Goal: Information Seeking & Learning: Understand process/instructions

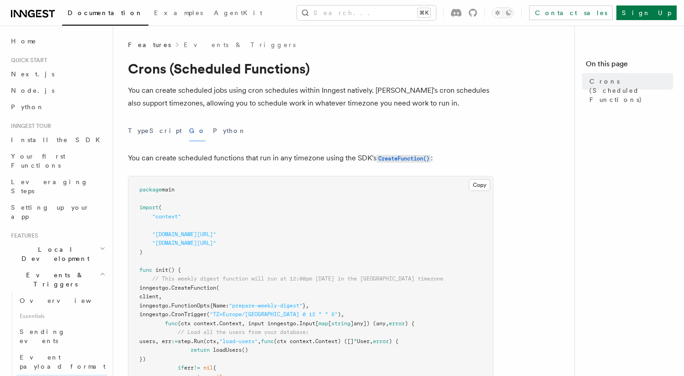
click at [207, 157] on p "You can create scheduled functions that run in any timezone using the SDK's Cre…" at bounding box center [311, 158] width 366 height 13
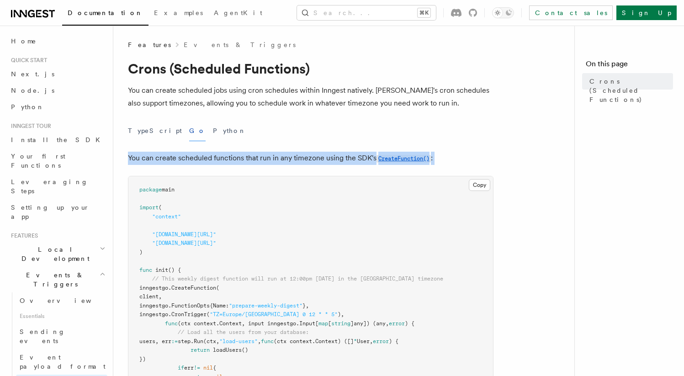
click at [207, 157] on p "You can create scheduled functions that run in any timezone using the SDK's Cre…" at bounding box center [311, 158] width 366 height 13
drag, startPoint x: 207, startPoint y: 157, endPoint x: 500, endPoint y: 160, distance: 293.8
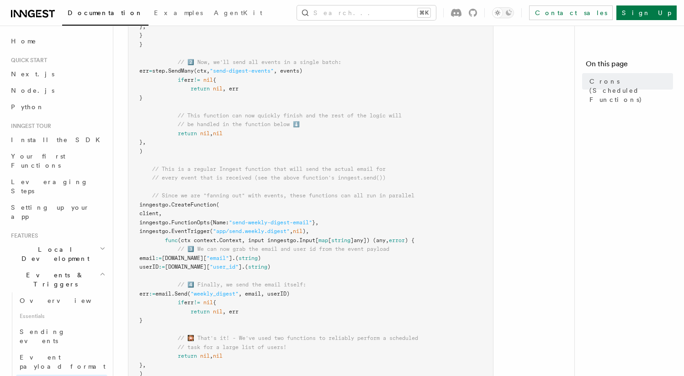
scroll to position [771, 0]
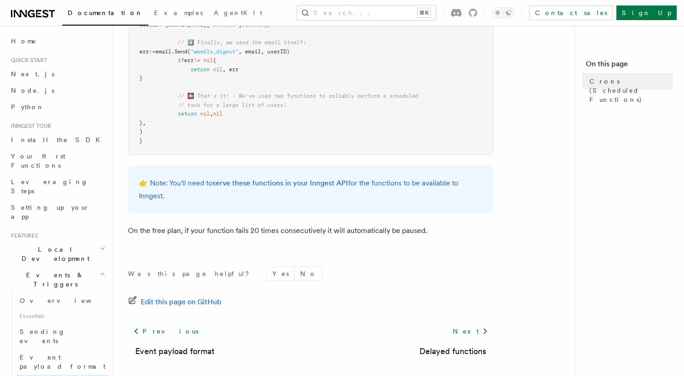
click at [213, 232] on p "On the free plan, if your function fails 20 times consecutively it will automat…" at bounding box center [311, 230] width 366 height 13
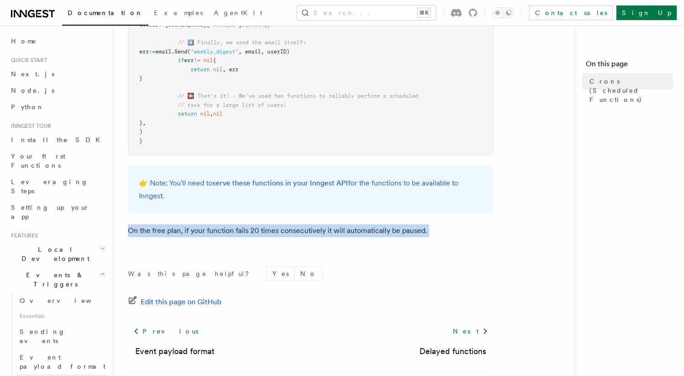
click at [213, 232] on p "On the free plan, if your function fails 20 times consecutively it will automat…" at bounding box center [311, 230] width 366 height 13
click at [187, 229] on p "On the free plan, if your function fails 20 times consecutively it will automat…" at bounding box center [311, 230] width 366 height 13
drag, startPoint x: 184, startPoint y: 230, endPoint x: 429, endPoint y: 242, distance: 245.6
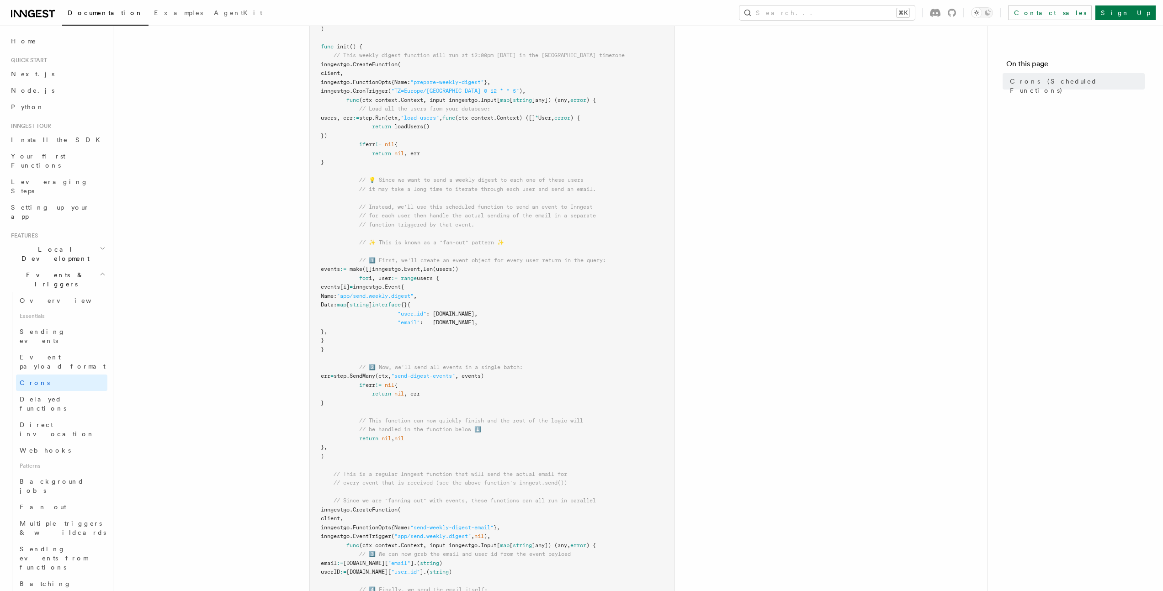
scroll to position [116, 0]
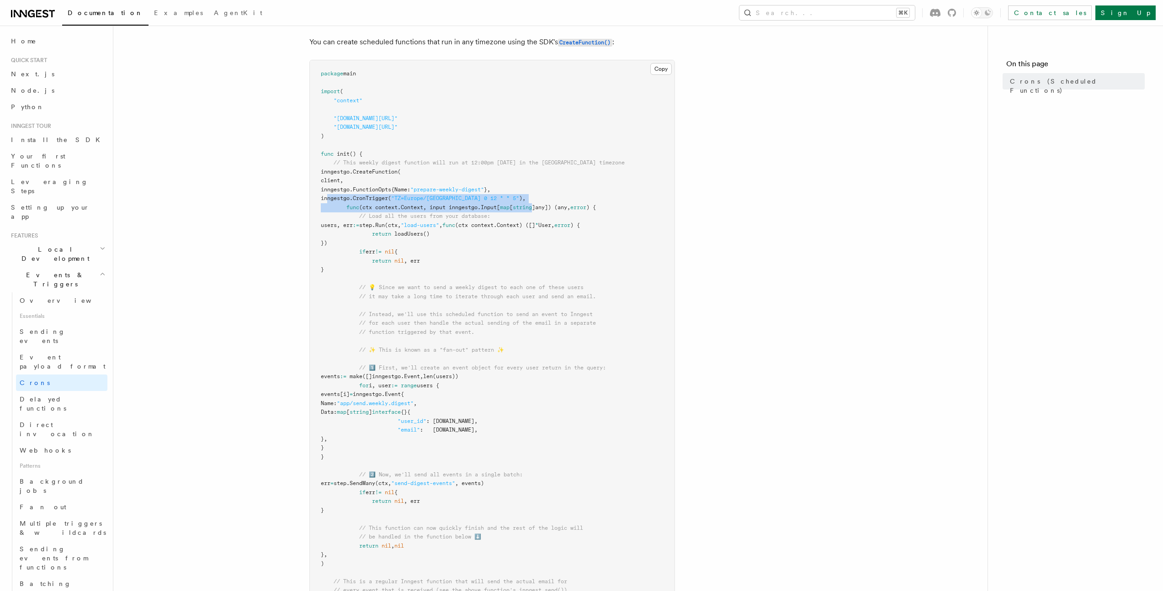
drag, startPoint x: 348, startPoint y: 198, endPoint x: 539, endPoint y: 203, distance: 191.5
click at [539, 203] on pre "package main import ( "context" "[DOMAIN_NAME][URL]" "[DOMAIN_NAME][URL]" ) fun…" at bounding box center [492, 434] width 365 height 749
drag, startPoint x: 341, startPoint y: 208, endPoint x: 625, endPoint y: 212, distance: 284.2
click at [625, 212] on pre "package main import ( "context" "[DOMAIN_NAME][URL]" "[DOMAIN_NAME][URL]" ) fun…" at bounding box center [492, 434] width 365 height 749
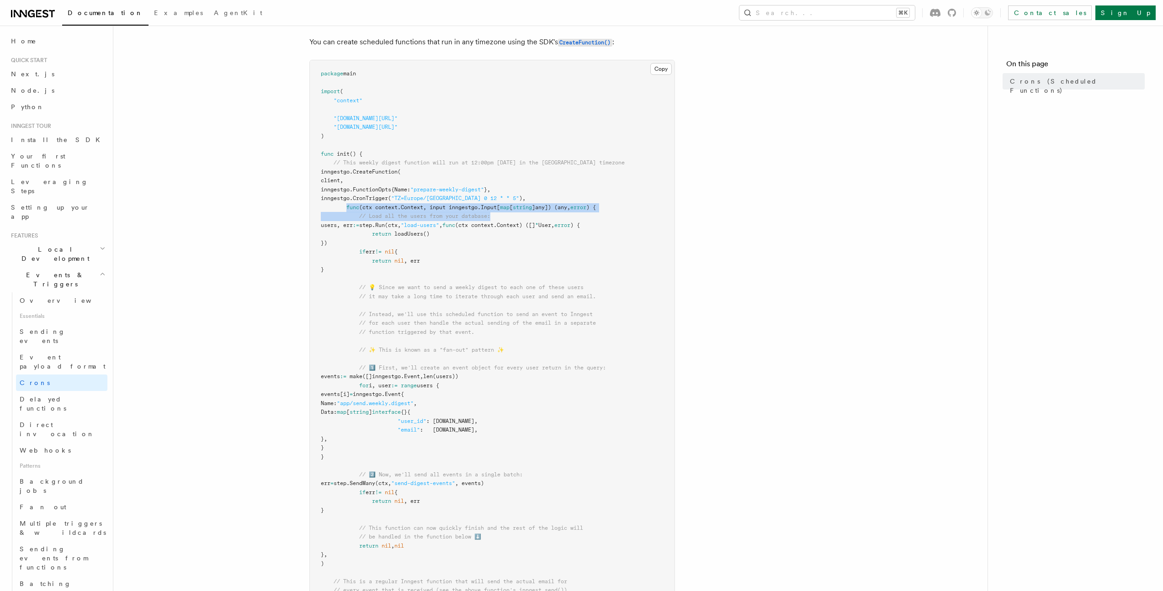
click at [625, 212] on pre "package main import ( "context" "[DOMAIN_NAME][URL]" "[DOMAIN_NAME][URL]" ) fun…" at bounding box center [492, 434] width 365 height 749
drag, startPoint x: 360, startPoint y: 208, endPoint x: 632, endPoint y: 205, distance: 272.3
click at [632, 205] on pre "package main import ( "context" "[DOMAIN_NAME][URL]" "[DOMAIN_NAME][URL]" ) fun…" at bounding box center [492, 434] width 365 height 749
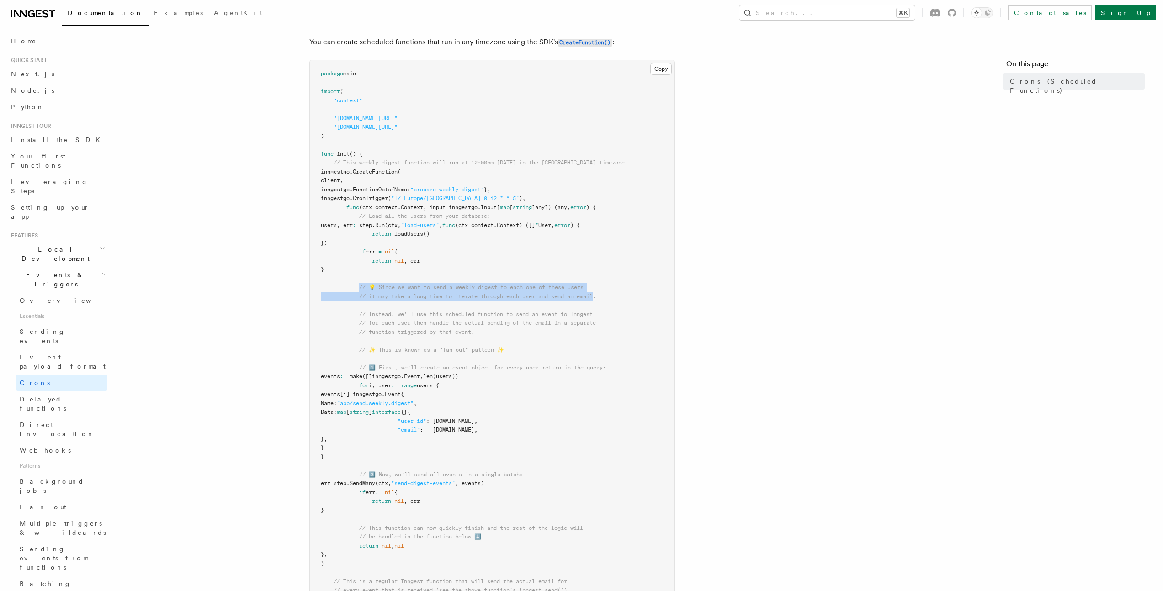
drag, startPoint x: 358, startPoint y: 286, endPoint x: 603, endPoint y: 297, distance: 245.2
click at [603, 297] on code "package main import ( "context" "[DOMAIN_NAME][URL]" "[DOMAIN_NAME][URL]" ) fun…" at bounding box center [473, 434] width 304 height 728
click at [596, 297] on span "// it may take a long time to iterate through each user and send an email." at bounding box center [477, 296] width 237 height 6
drag, startPoint x: 365, startPoint y: 300, endPoint x: 615, endPoint y: 298, distance: 250.4
click at [615, 298] on pre "package main import ( "context" "[DOMAIN_NAME][URL]" "[DOMAIN_NAME][URL]" ) fun…" at bounding box center [492, 434] width 365 height 749
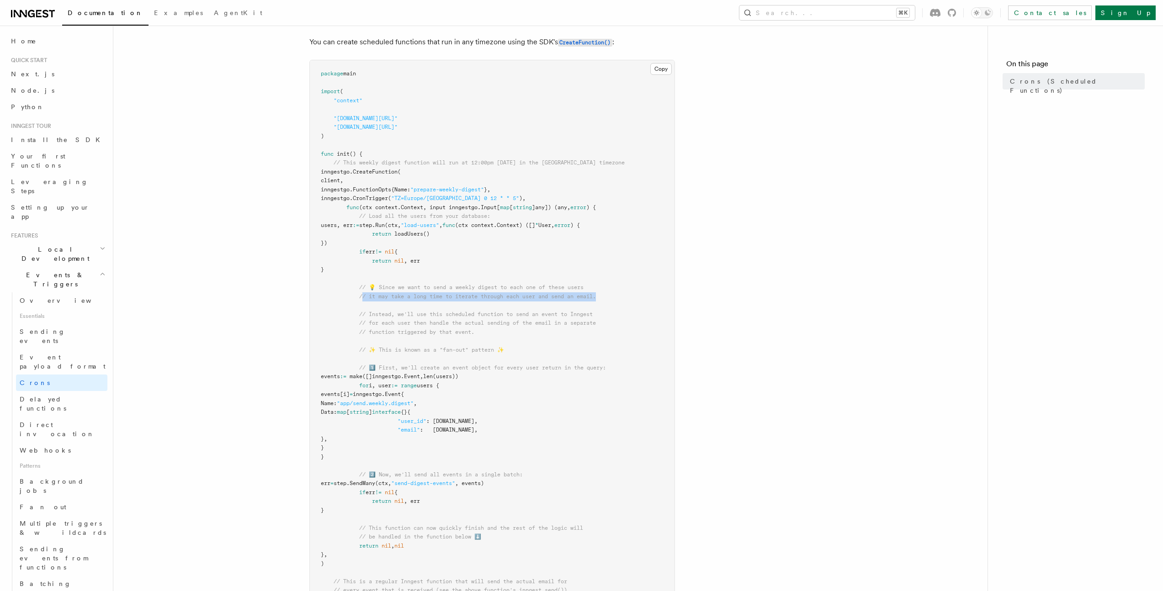
click at [615, 298] on pre "package main import ( "context" "[DOMAIN_NAME][URL]" "[DOMAIN_NAME][URL]" ) fun…" at bounding box center [492, 434] width 365 height 749
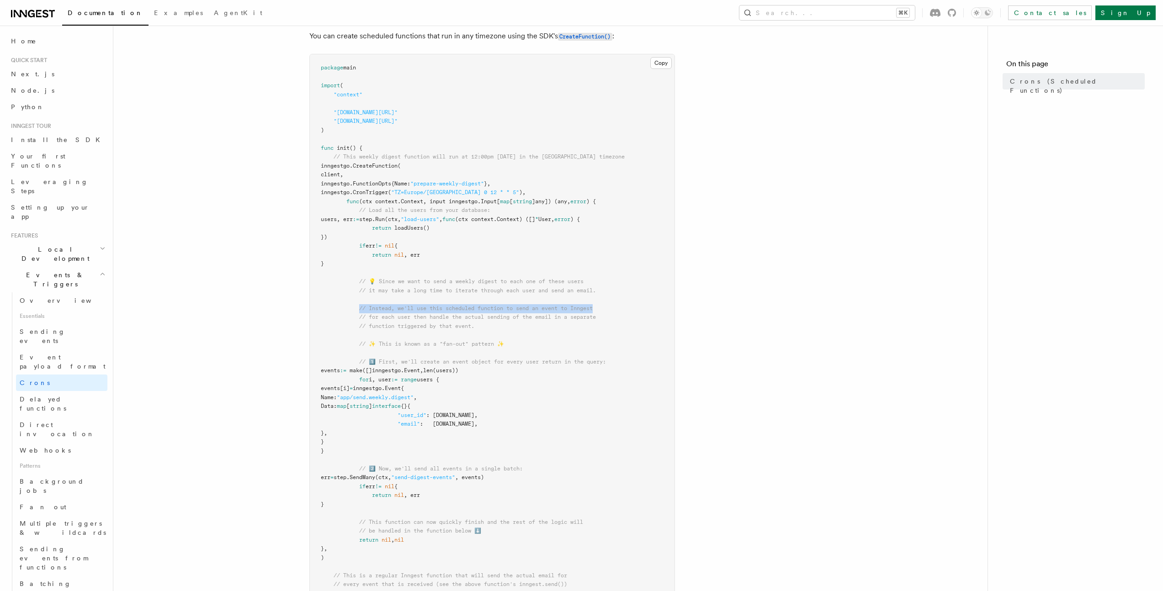
drag, startPoint x: 359, startPoint y: 310, endPoint x: 638, endPoint y: 311, distance: 279.6
click at [638, 311] on pre "package main import ( "context" "[DOMAIN_NAME][URL]" "[DOMAIN_NAME][URL]" ) fun…" at bounding box center [492, 428] width 365 height 749
drag, startPoint x: 371, startPoint y: 288, endPoint x: 603, endPoint y: 292, distance: 231.2
click at [596, 292] on span "// it may take a long time to iterate through each user and send an email." at bounding box center [477, 290] width 237 height 6
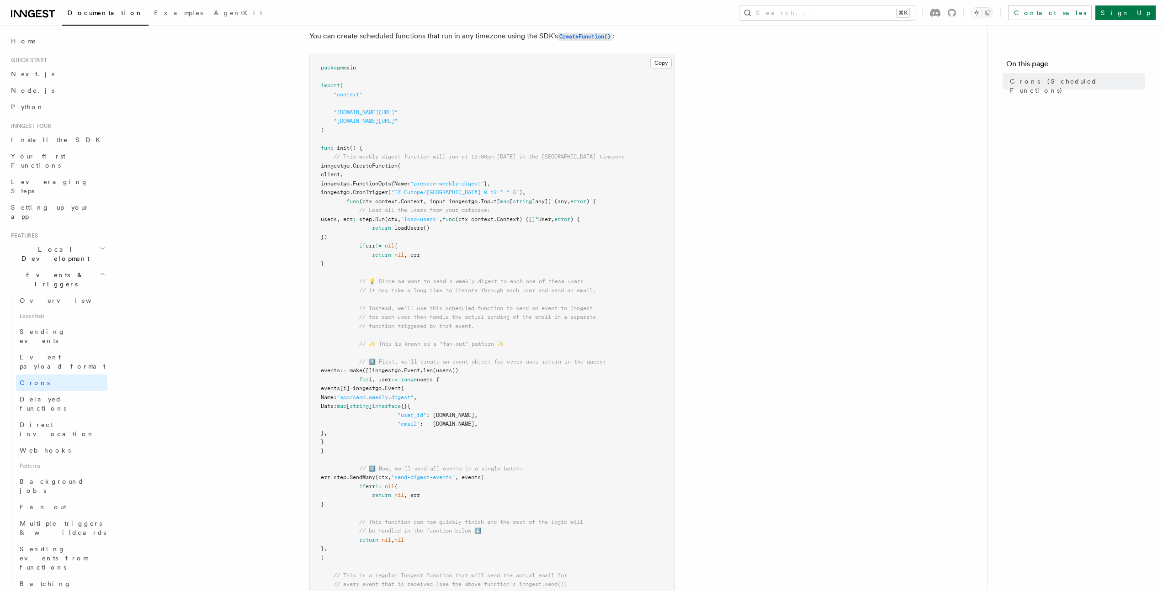
click at [596, 292] on span "// it may take a long time to iterate through each user and send an email." at bounding box center [477, 290] width 237 height 6
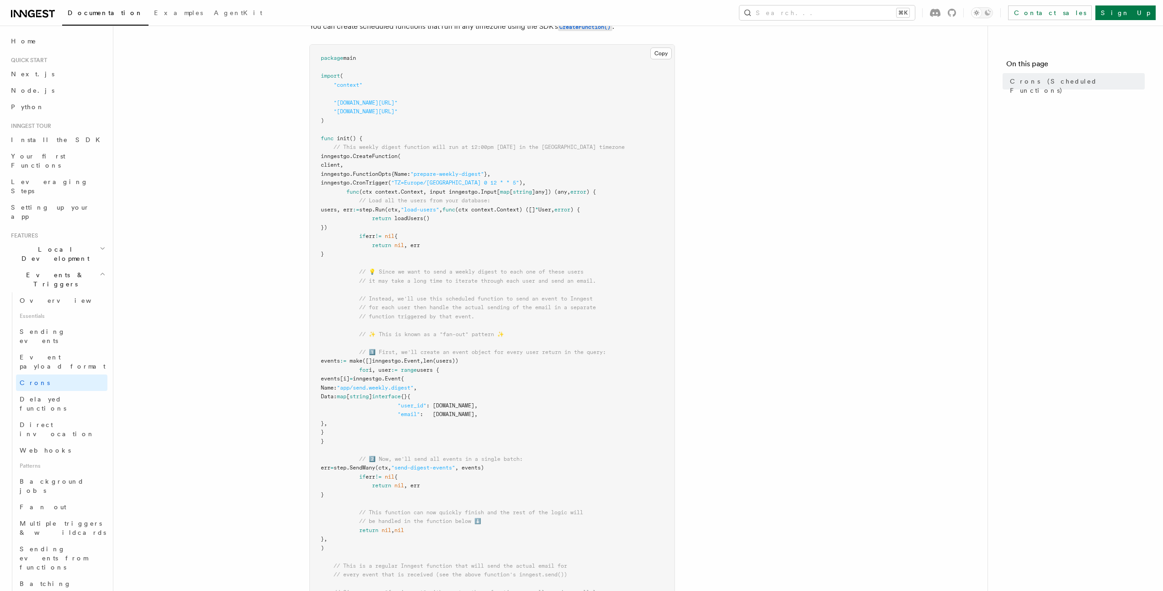
click at [426, 329] on pre "package main import ( "context" "[DOMAIN_NAME][URL]" "[DOMAIN_NAME][URL]" ) fun…" at bounding box center [492, 419] width 365 height 749
drag, startPoint x: 349, startPoint y: 362, endPoint x: 552, endPoint y: 362, distance: 203.8
click at [552, 362] on pre "package main import ( "context" "[DOMAIN_NAME][URL]" "[DOMAIN_NAME][URL]" ) fun…" at bounding box center [492, 419] width 365 height 749
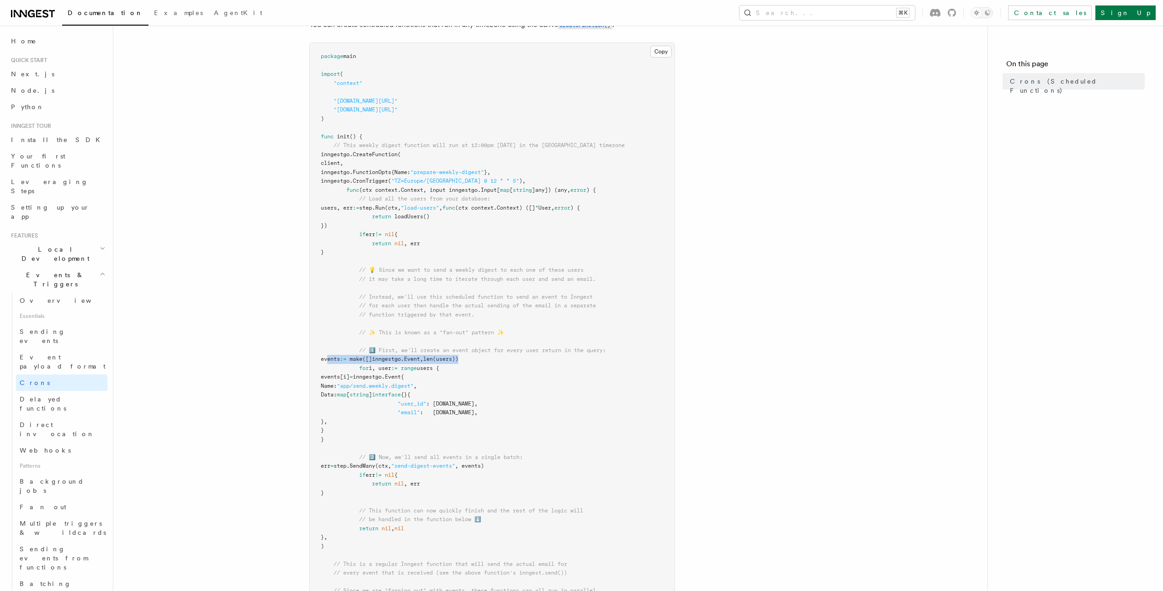
drag, startPoint x: 352, startPoint y: 362, endPoint x: 540, endPoint y: 360, distance: 188.2
click at [540, 360] on pre "package main import ( "context" "[DOMAIN_NAME][URL]" "[DOMAIN_NAME][URL]" ) fun…" at bounding box center [492, 417] width 365 height 749
click at [404, 376] on span "inngestgo.Event{" at bounding box center [378, 377] width 51 height 6
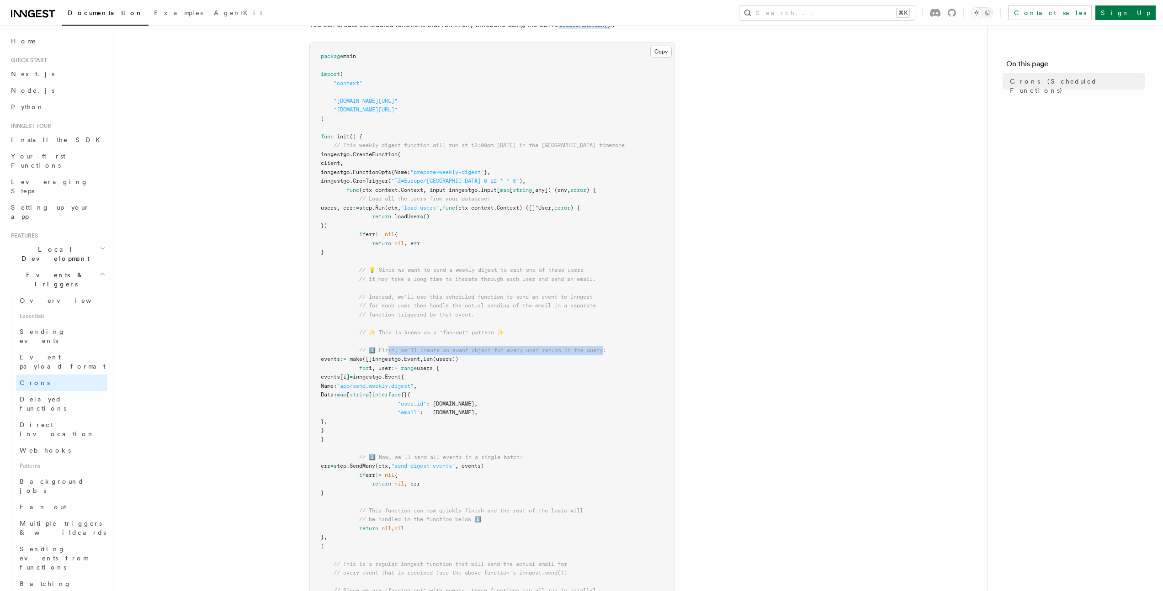
drag, startPoint x: 390, startPoint y: 349, endPoint x: 611, endPoint y: 352, distance: 221.1
click at [606, 352] on span "// 1️⃣ First, we'll create an event object for every user return in the query:" at bounding box center [482, 350] width 247 height 6
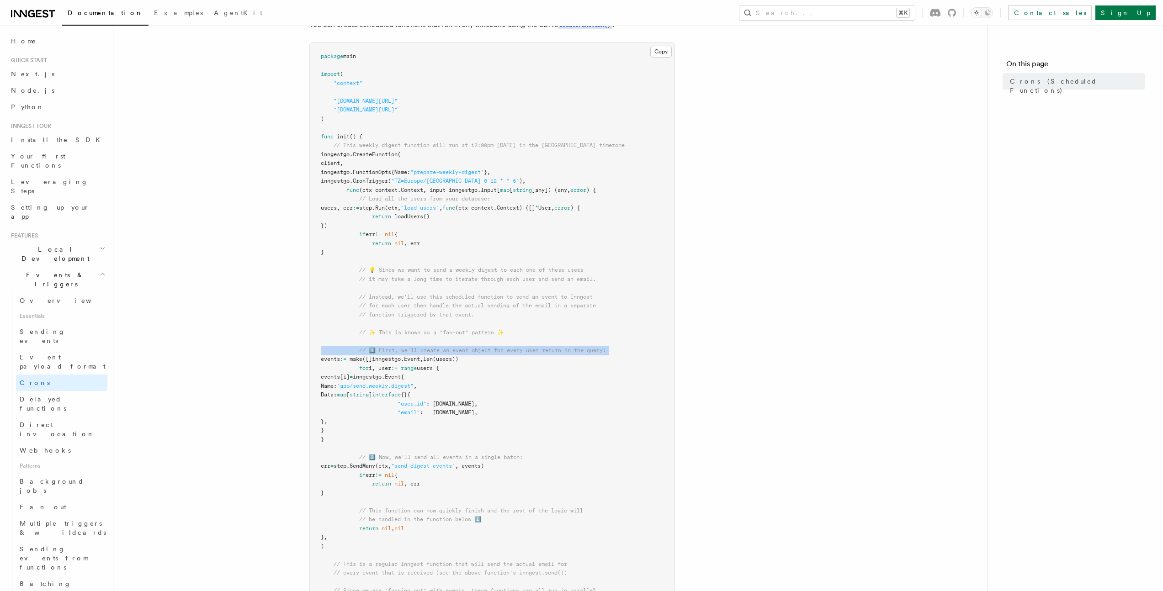
click at [606, 352] on span "// 1️⃣ First, we'll create an event object for every user return in the query:" at bounding box center [482, 350] width 247 height 6
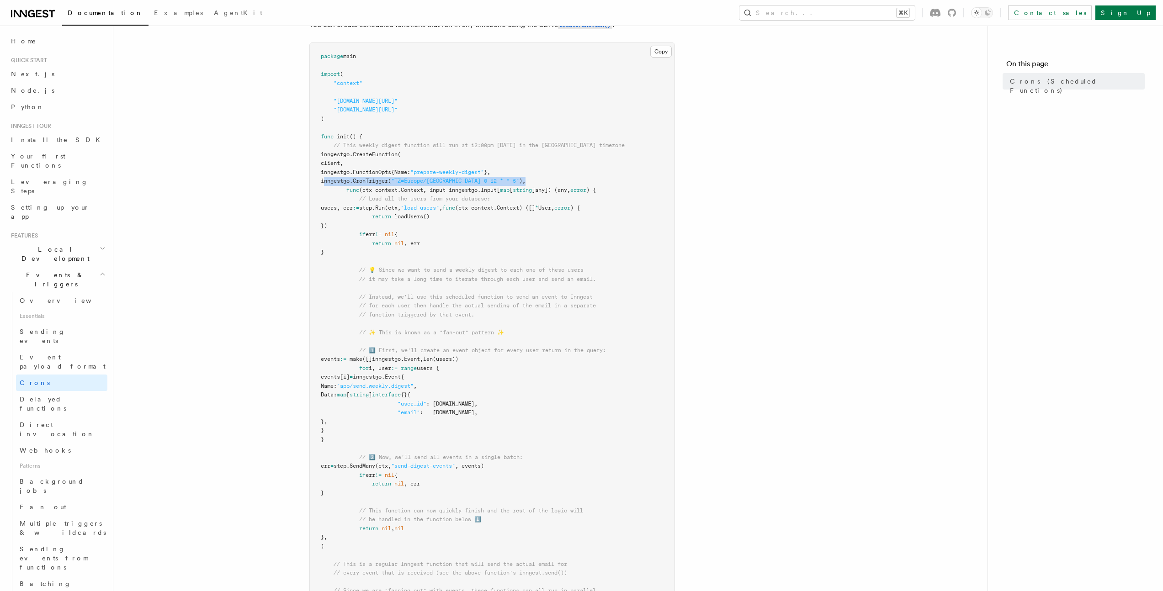
drag, startPoint x: 338, startPoint y: 181, endPoint x: 577, endPoint y: 180, distance: 239.0
click at [577, 180] on pre "package main import ( "context" "[DOMAIN_NAME][URL]" "[DOMAIN_NAME][URL]" ) fun…" at bounding box center [492, 417] width 365 height 749
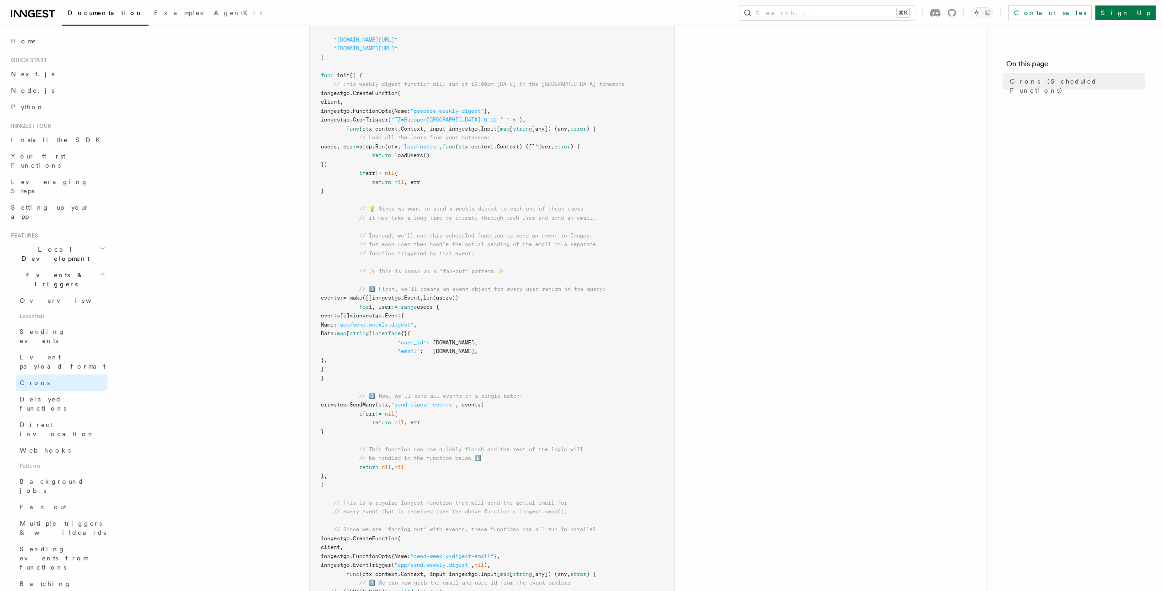
scroll to position [202, 0]
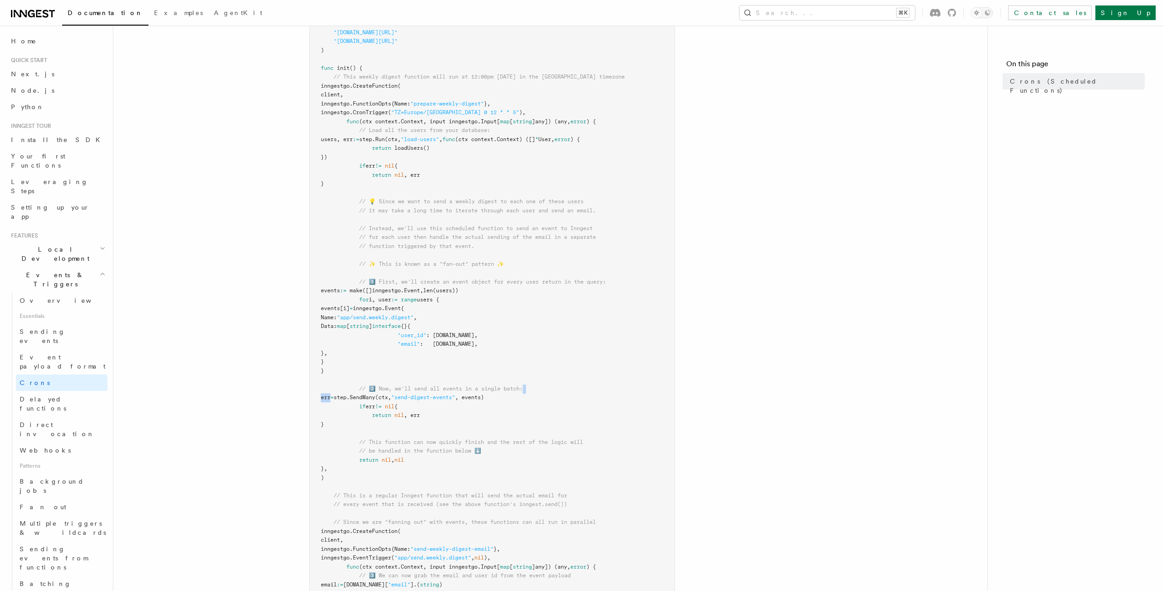
drag, startPoint x: 355, startPoint y: 400, endPoint x: 595, endPoint y: 387, distance: 240.2
click at [595, 376] on pre "package main import ( "context" "[DOMAIN_NAME][URL]" "[DOMAIN_NAME][URL]" ) fun…" at bounding box center [492, 348] width 365 height 749
click at [375, 376] on span "SendMany" at bounding box center [363, 397] width 26 height 6
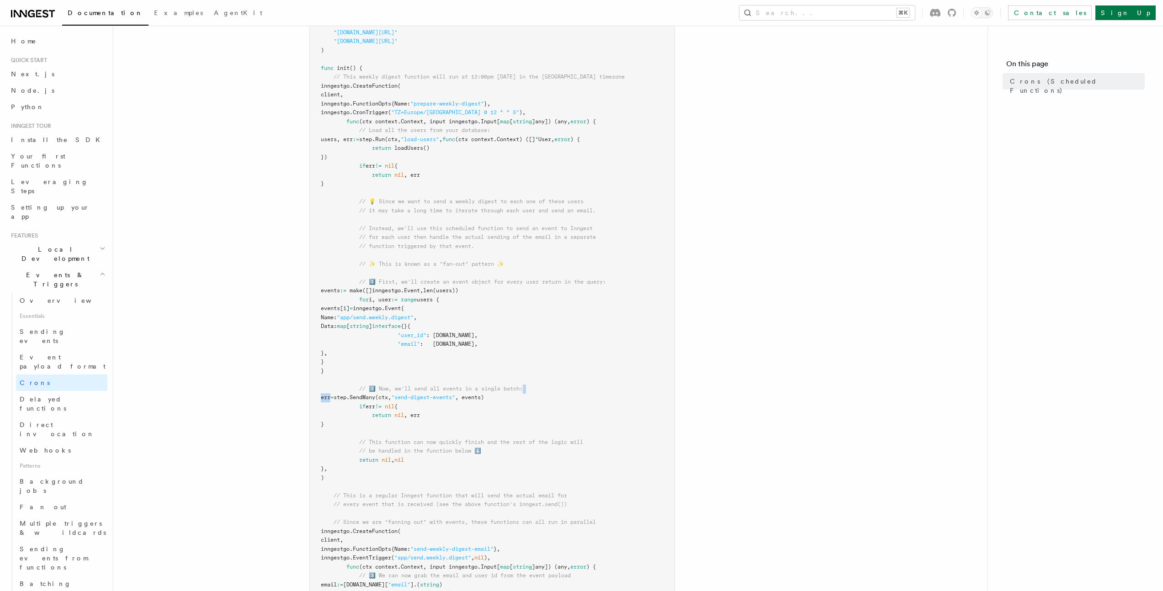
drag, startPoint x: 358, startPoint y: 394, endPoint x: 575, endPoint y: 391, distance: 217.5
click at [574, 376] on pre "package main import ( "context" "[DOMAIN_NAME][URL]" "[DOMAIN_NAME][URL]" ) fun…" at bounding box center [492, 348] width 365 height 749
click at [575, 376] on pre "package main import ( "context" "[DOMAIN_NAME][URL]" "[DOMAIN_NAME][URL]" ) fun…" at bounding box center [492, 348] width 365 height 749
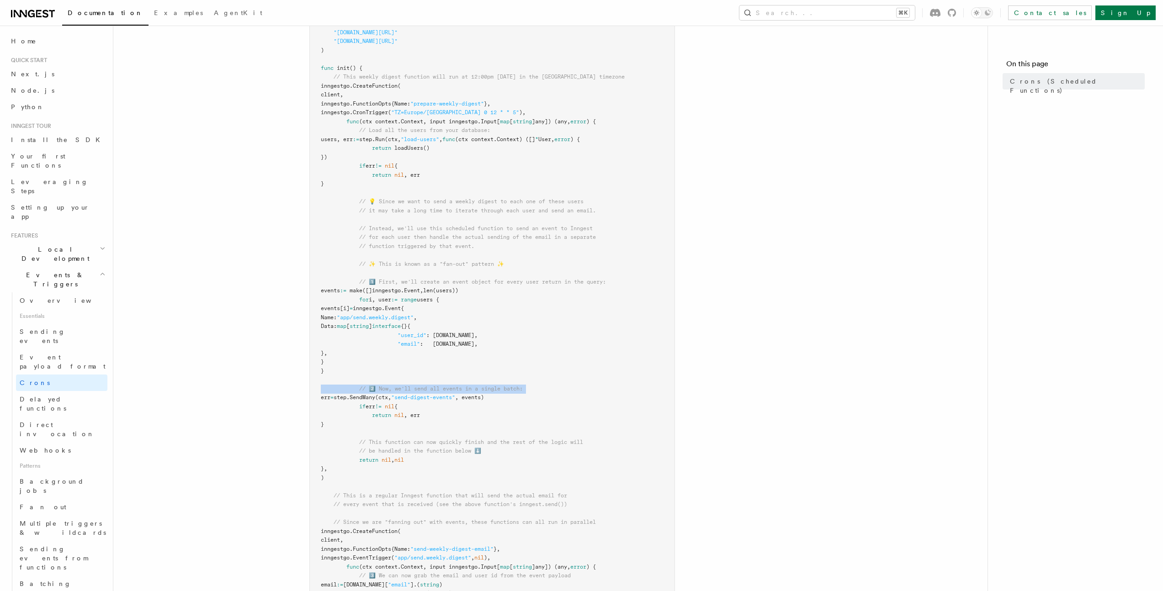
click at [575, 376] on pre "package main import ( "context" "[DOMAIN_NAME][URL]" "[DOMAIN_NAME][URL]" ) fun…" at bounding box center [492, 348] width 365 height 749
drag, startPoint x: 364, startPoint y: 401, endPoint x: 566, endPoint y: 400, distance: 201.5
click at [566, 376] on pre "package main import ( "context" "[DOMAIN_NAME][URL]" "[DOMAIN_NAME][URL]" ) fun…" at bounding box center [492, 348] width 365 height 749
drag, startPoint x: 442, startPoint y: 399, endPoint x: 505, endPoint y: 399, distance: 63.5
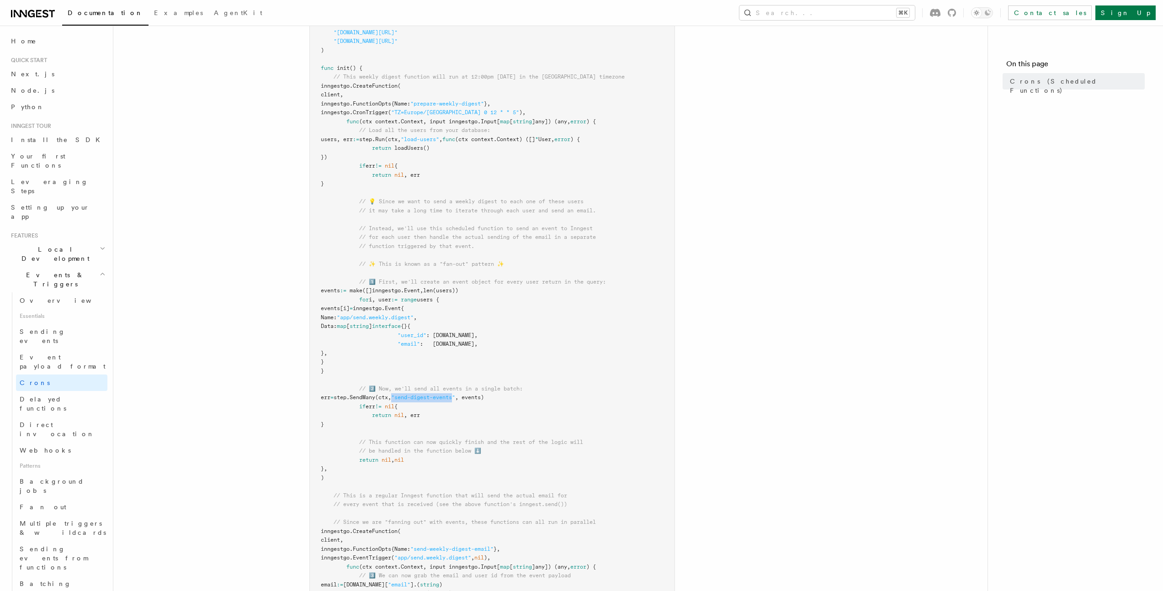
click at [455, 376] on span ""send-digest-events"" at bounding box center [423, 397] width 64 height 6
click at [484, 376] on span ", events)" at bounding box center [469, 397] width 29 height 6
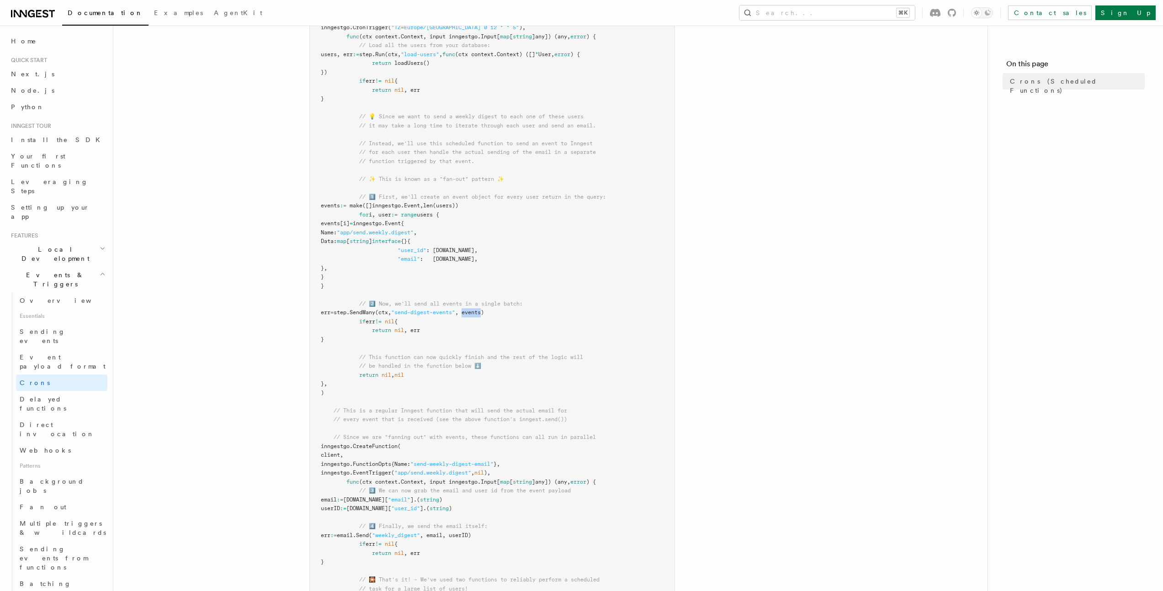
scroll to position [336, 0]
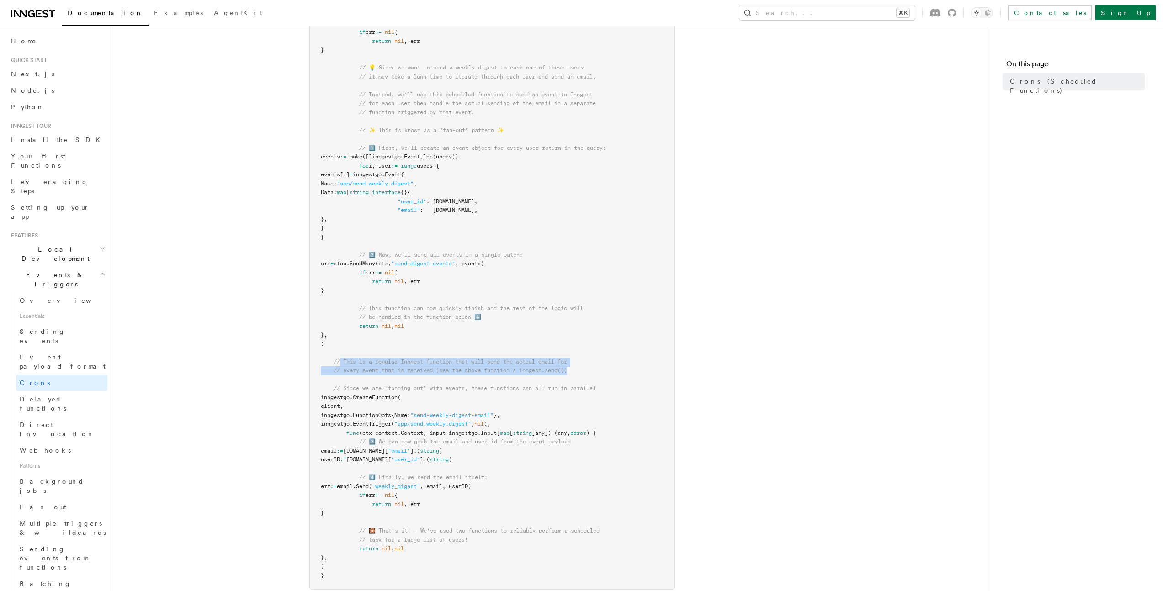
drag, startPoint x: 340, startPoint y: 365, endPoint x: 634, endPoint y: 373, distance: 293.4
click at [634, 373] on pre "package main import ( "context" "[DOMAIN_NAME][URL]" "[DOMAIN_NAME][URL]" ) fun…" at bounding box center [492, 215] width 365 height 749
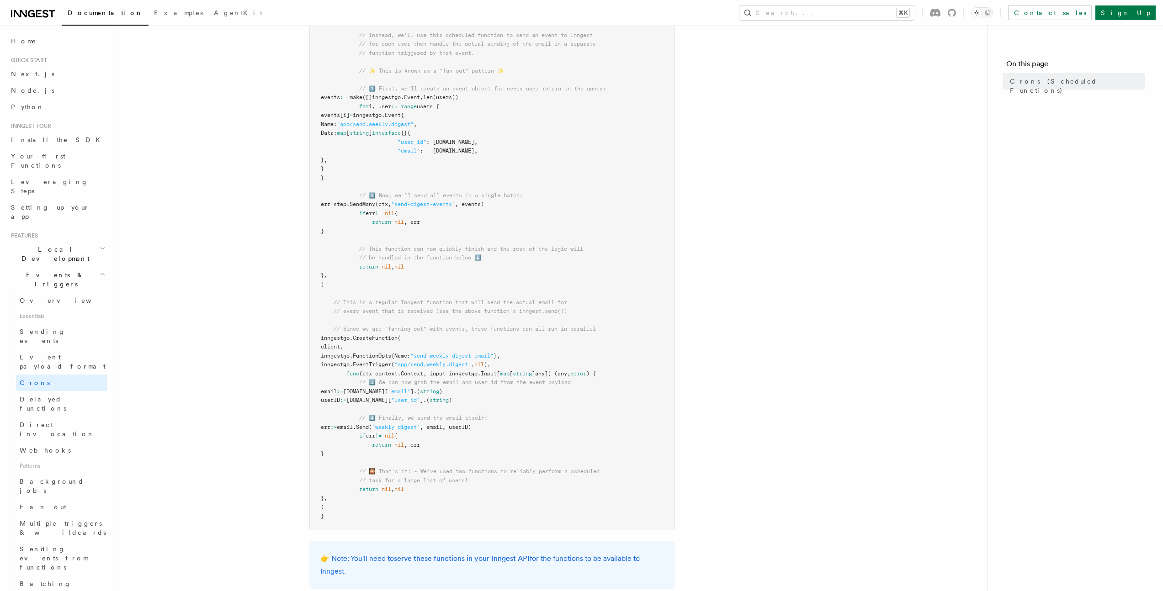
scroll to position [406, 0]
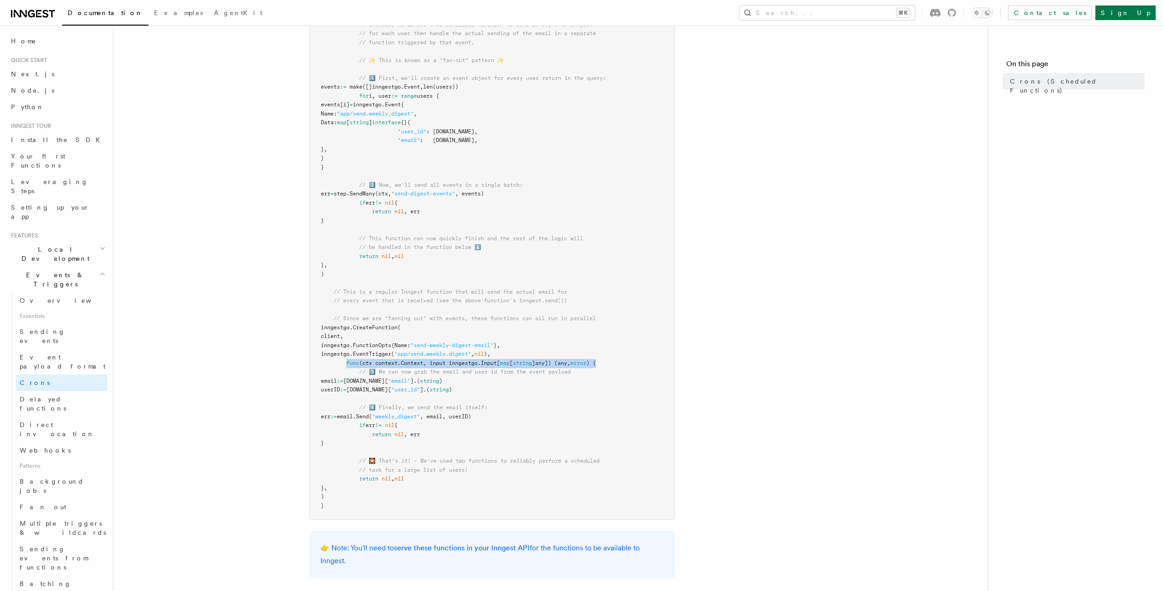
drag, startPoint x: 344, startPoint y: 363, endPoint x: 634, endPoint y: 364, distance: 290.6
click at [634, 364] on pre "package main import ( "context" "[DOMAIN_NAME][URL]" "[DOMAIN_NAME][URL]" ) fun…" at bounding box center [492, 145] width 365 height 749
drag, startPoint x: 401, startPoint y: 374, endPoint x: 592, endPoint y: 372, distance: 191.0
click at [592, 372] on pre "package main import ( "context" "[DOMAIN_NAME][URL]" "[DOMAIN_NAME][URL]" ) fun…" at bounding box center [492, 145] width 365 height 749
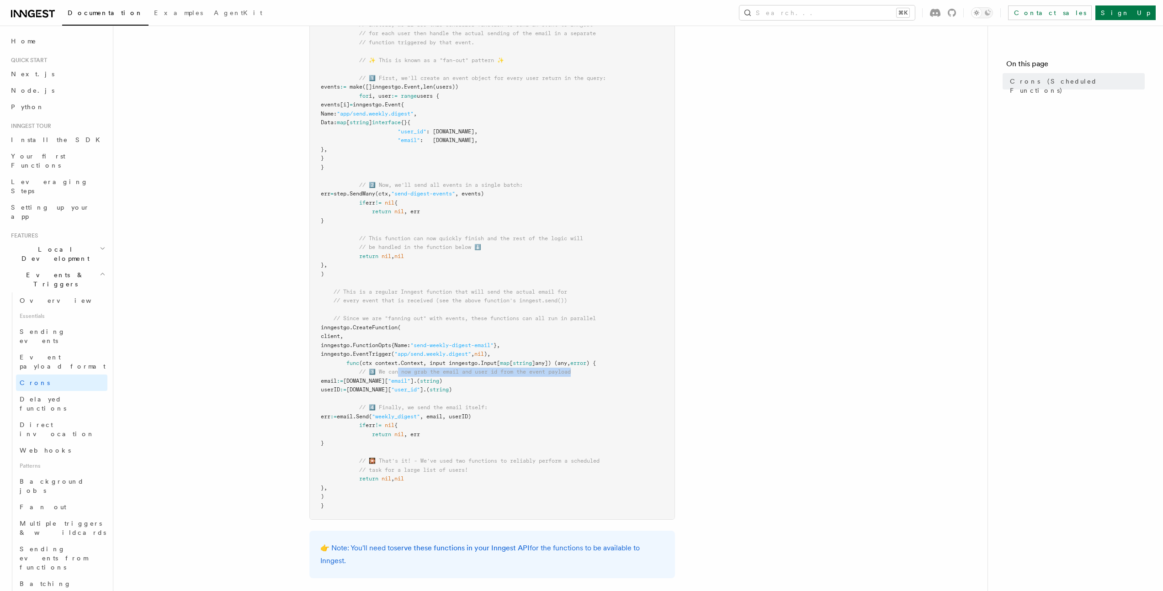
click at [592, 372] on pre "package main import ( "context" "[DOMAIN_NAME][URL]" "[DOMAIN_NAME][URL]" ) fun…" at bounding box center [492, 145] width 365 height 749
drag, startPoint x: 333, startPoint y: 292, endPoint x: 613, endPoint y: 295, distance: 280.1
click at [613, 295] on pre "package main import ( "context" "[DOMAIN_NAME][URL]" "[DOMAIN_NAME][URL]" ) fun…" at bounding box center [492, 145] width 365 height 749
drag, startPoint x: 344, startPoint y: 320, endPoint x: 639, endPoint y: 314, distance: 294.7
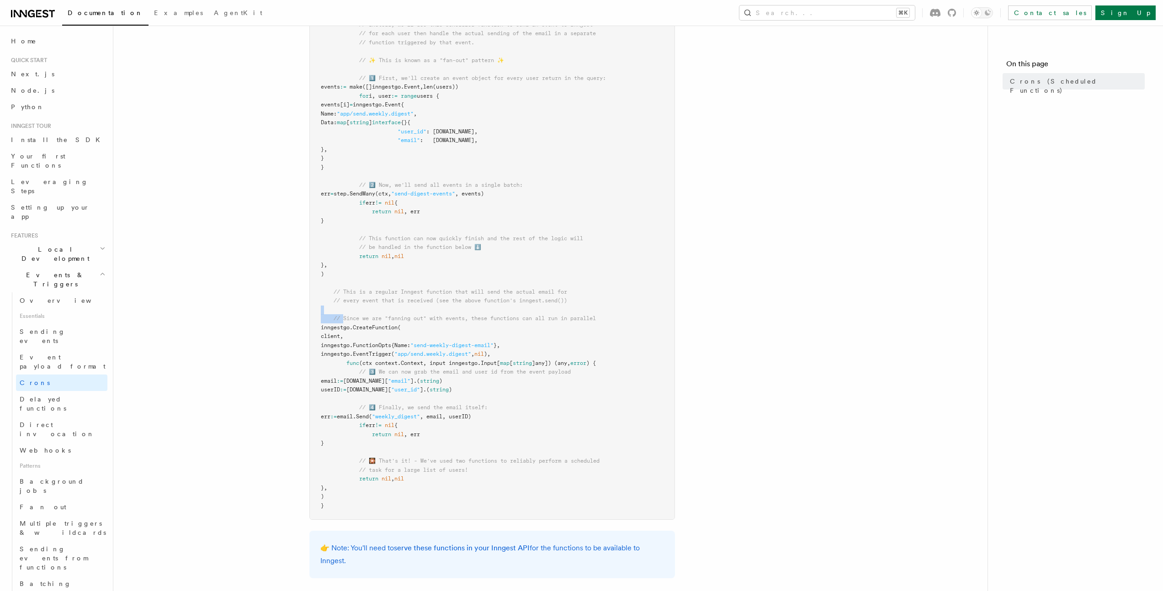
click at [639, 314] on pre "package main import ( "context" "[DOMAIN_NAME][URL]" "[DOMAIN_NAME][URL]" ) fun…" at bounding box center [492, 145] width 365 height 749
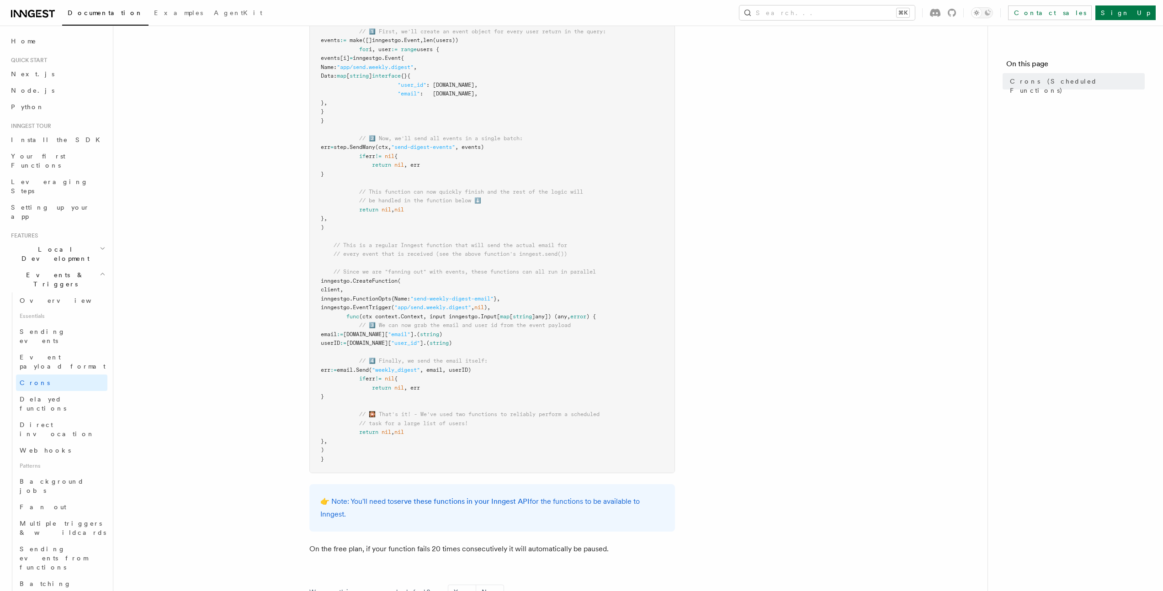
scroll to position [469, 0]
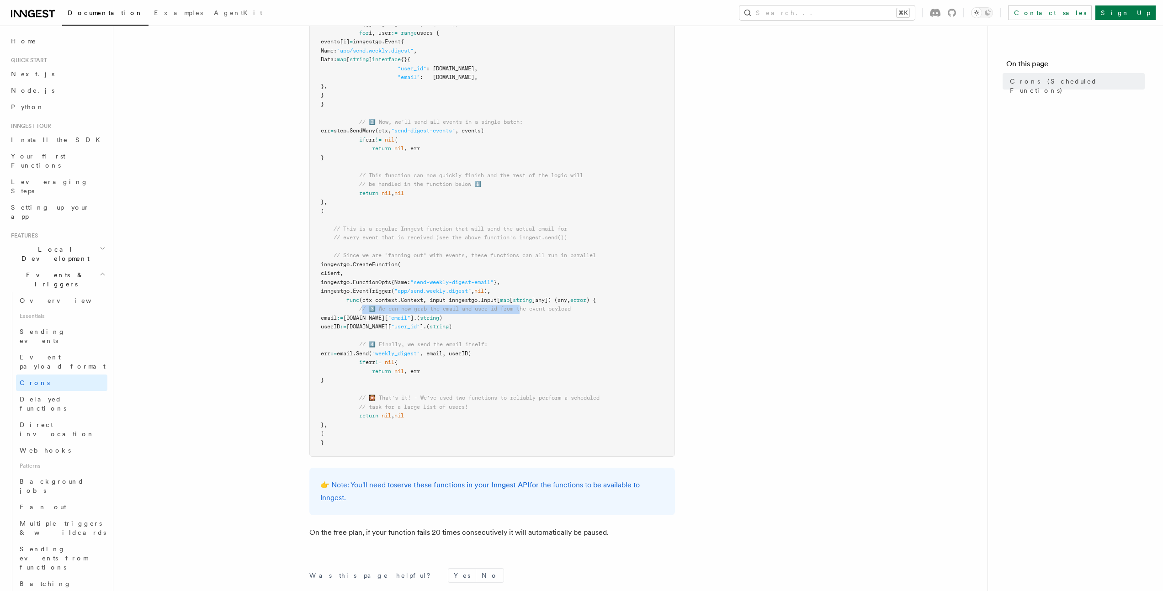
drag, startPoint x: 362, startPoint y: 310, endPoint x: 526, endPoint y: 307, distance: 164.0
click at [526, 307] on span "// 3️⃣ We can now grab the email and user id from the event payload" at bounding box center [465, 309] width 212 height 6
drag, startPoint x: 354, startPoint y: 317, endPoint x: 578, endPoint y: 327, distance: 224.1
click at [578, 327] on pre "package main import ( "context" "[DOMAIN_NAME][URL]" "[DOMAIN_NAME][URL]" ) fun…" at bounding box center [492, 82] width 365 height 749
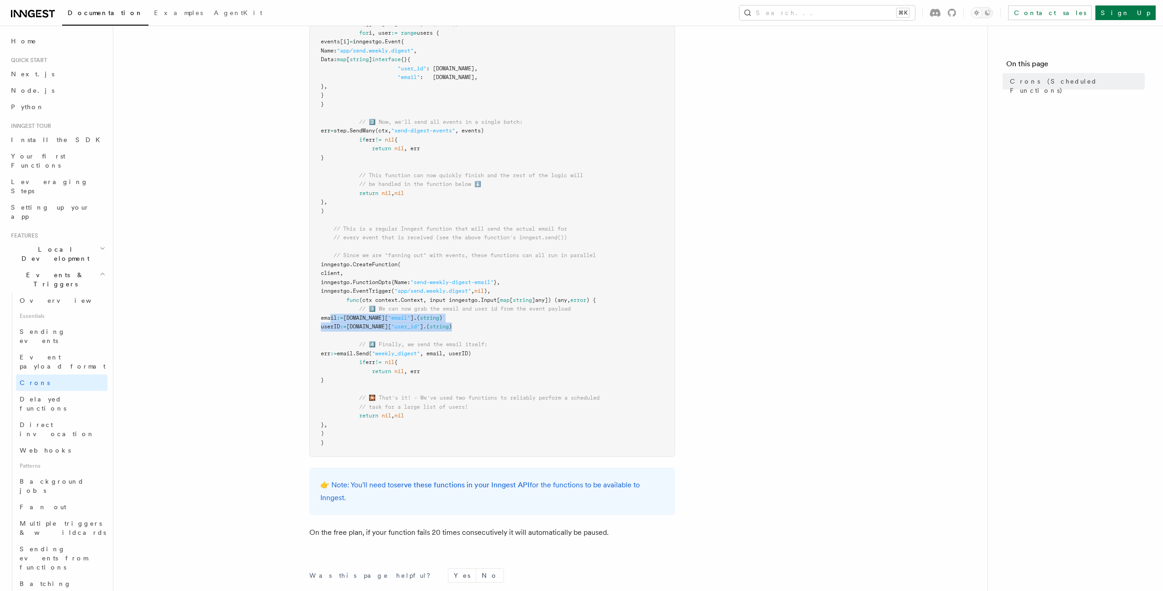
click at [578, 327] on pre "package main import ( "context" "[DOMAIN_NAME][URL]" "[DOMAIN_NAME][URL]" ) fun…" at bounding box center [492, 82] width 365 height 749
drag, startPoint x: 355, startPoint y: 343, endPoint x: 546, endPoint y: 342, distance: 191.4
click at [545, 342] on pre "package main import ( "context" "[DOMAIN_NAME][URL]" "[DOMAIN_NAME][URL]" ) fun…" at bounding box center [492, 82] width 365 height 749
click at [546, 342] on pre "package main import ( "context" "[DOMAIN_NAME][URL]" "[DOMAIN_NAME][URL]" ) fun…" at bounding box center [492, 82] width 365 height 749
drag, startPoint x: 344, startPoint y: 350, endPoint x: 578, endPoint y: 351, distance: 234.4
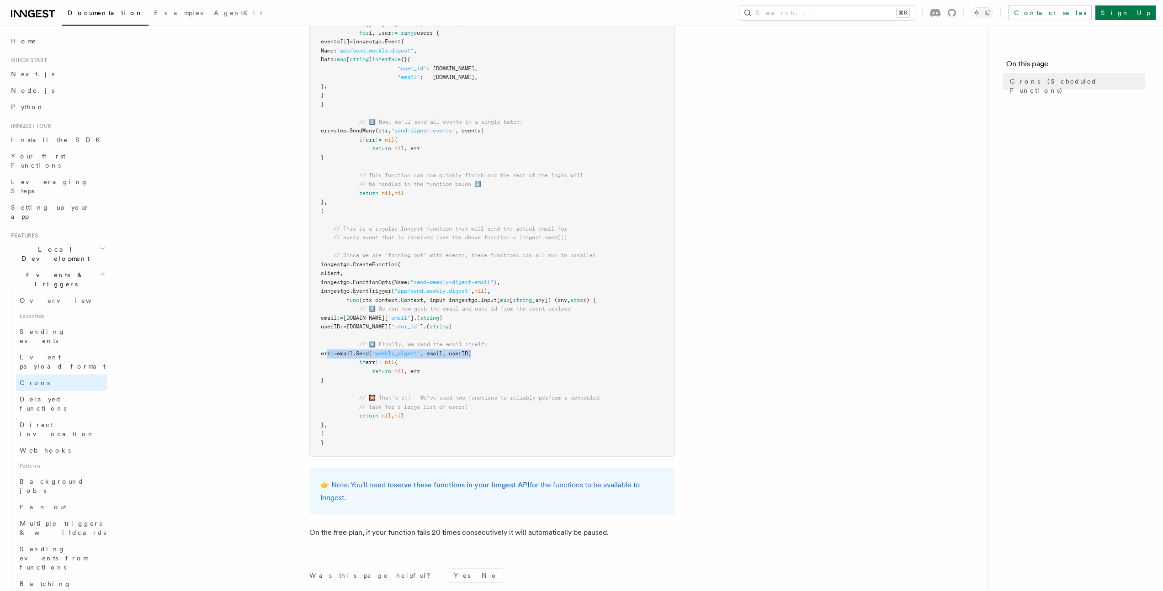
click at [578, 351] on pre "package main import ( "context" "[DOMAIN_NAME][URL]" "[DOMAIN_NAME][URL]" ) fun…" at bounding box center [492, 82] width 365 height 749
click at [471, 355] on span ", email, userID)" at bounding box center [445, 353] width 51 height 6
click at [471, 356] on span ", email, userID)" at bounding box center [445, 353] width 51 height 6
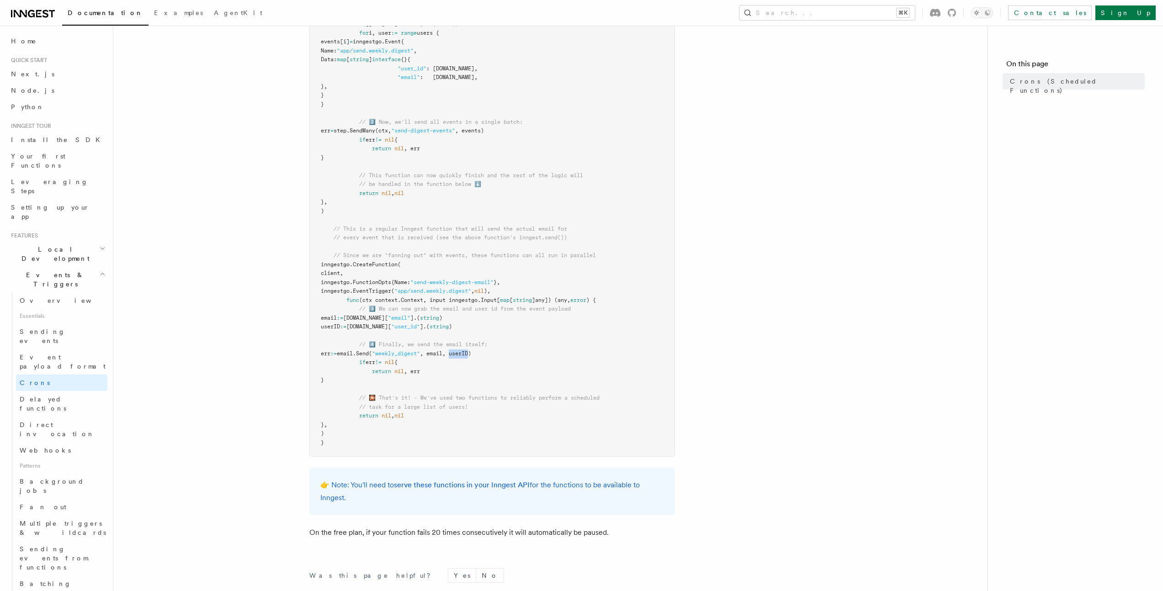
click at [471, 356] on span ", email, userID)" at bounding box center [445, 353] width 51 height 6
drag, startPoint x: 365, startPoint y: 353, endPoint x: 585, endPoint y: 352, distance: 220.2
click at [585, 352] on pre "package main import ( "context" "[DOMAIN_NAME][URL]" "[DOMAIN_NAME][URL]" ) fun…" at bounding box center [492, 82] width 365 height 749
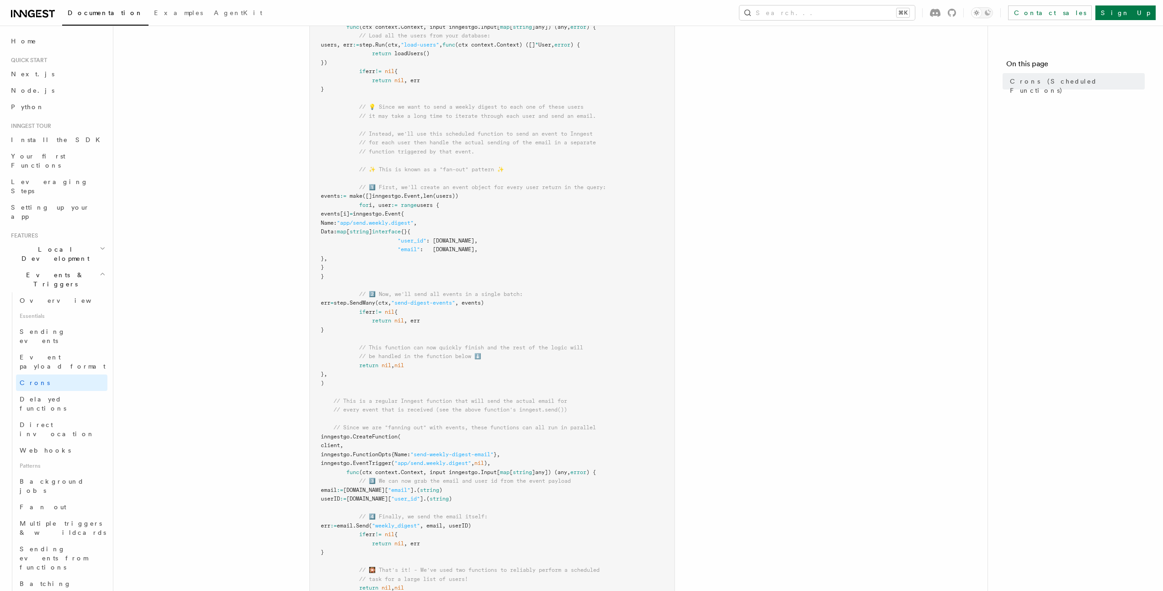
scroll to position [132, 0]
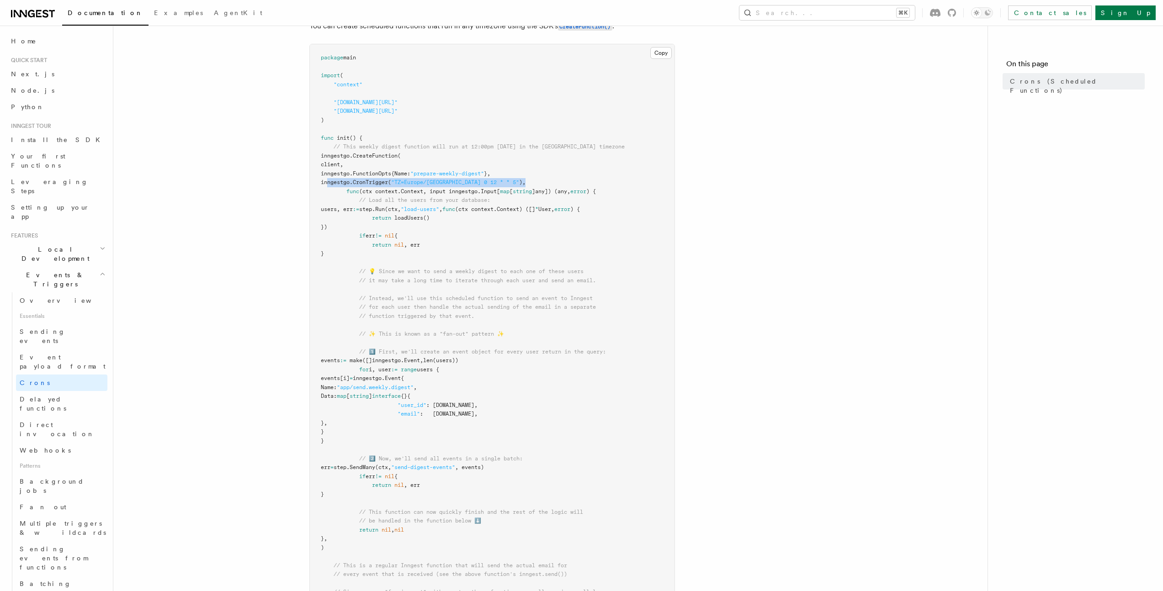
drag, startPoint x: 340, startPoint y: 181, endPoint x: 567, endPoint y: 182, distance: 227.1
click at [567, 182] on pre "package main import ( "context" "[DOMAIN_NAME][URL]" "[DOMAIN_NAME][URL]" ) fun…" at bounding box center [492, 418] width 365 height 749
click at [386, 153] on span "CreateFunction" at bounding box center [375, 156] width 45 height 6
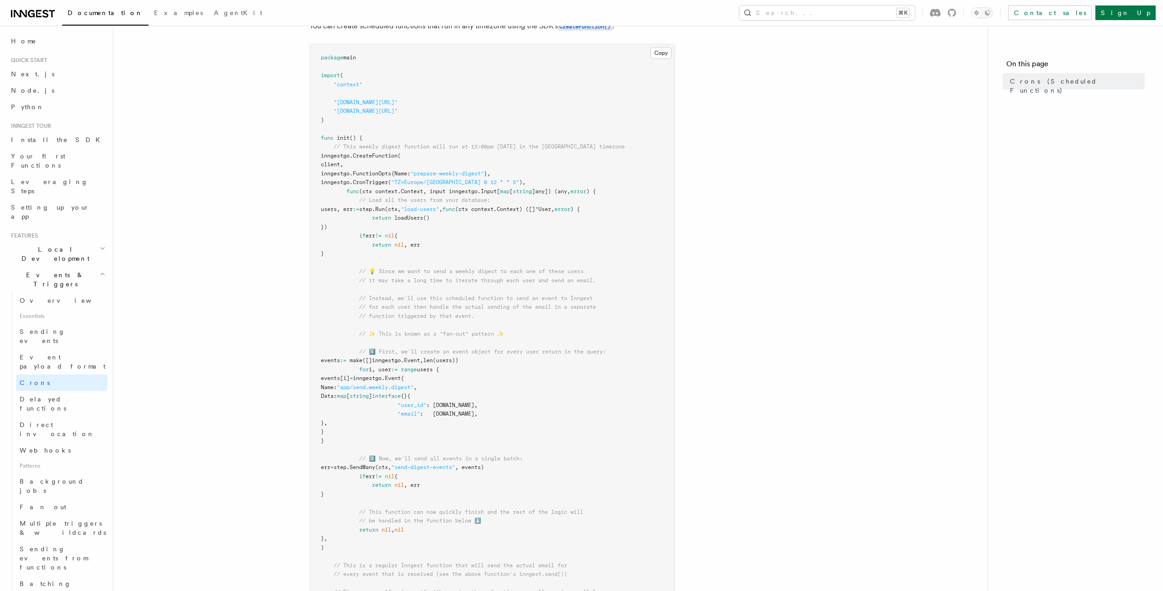
click at [343, 166] on span "client," at bounding box center [332, 164] width 22 height 6
drag, startPoint x: 355, startPoint y: 178, endPoint x: 631, endPoint y: 181, distance: 276.4
click at [631, 181] on pre "package main import ( "context" "[DOMAIN_NAME][URL]" "[DOMAIN_NAME][URL]" ) fun…" at bounding box center [492, 418] width 365 height 749
click at [387, 156] on span "CreateFunction" at bounding box center [375, 156] width 45 height 6
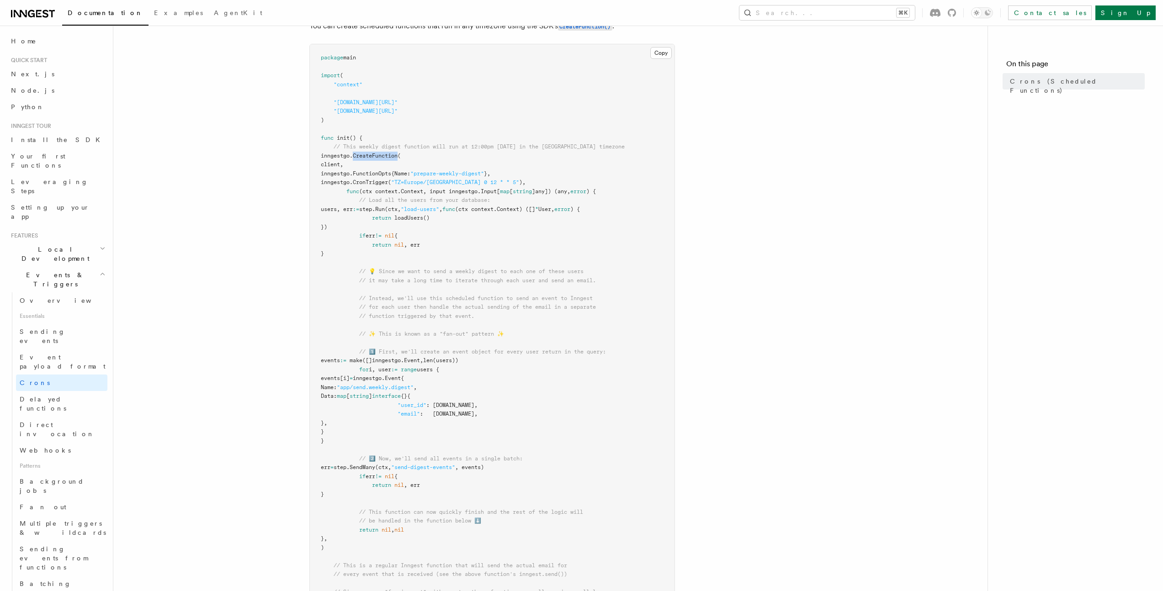
click at [387, 156] on span "CreateFunction" at bounding box center [375, 156] width 45 height 6
drag, startPoint x: 335, startPoint y: 184, endPoint x: 552, endPoint y: 187, distance: 217.0
click at [552, 187] on pre "package main import ( "context" "[DOMAIN_NAME][URL]" "[DOMAIN_NAME][URL]" ) fun…" at bounding box center [492, 418] width 365 height 749
click at [388, 182] on span "CronTrigger" at bounding box center [370, 182] width 35 height 6
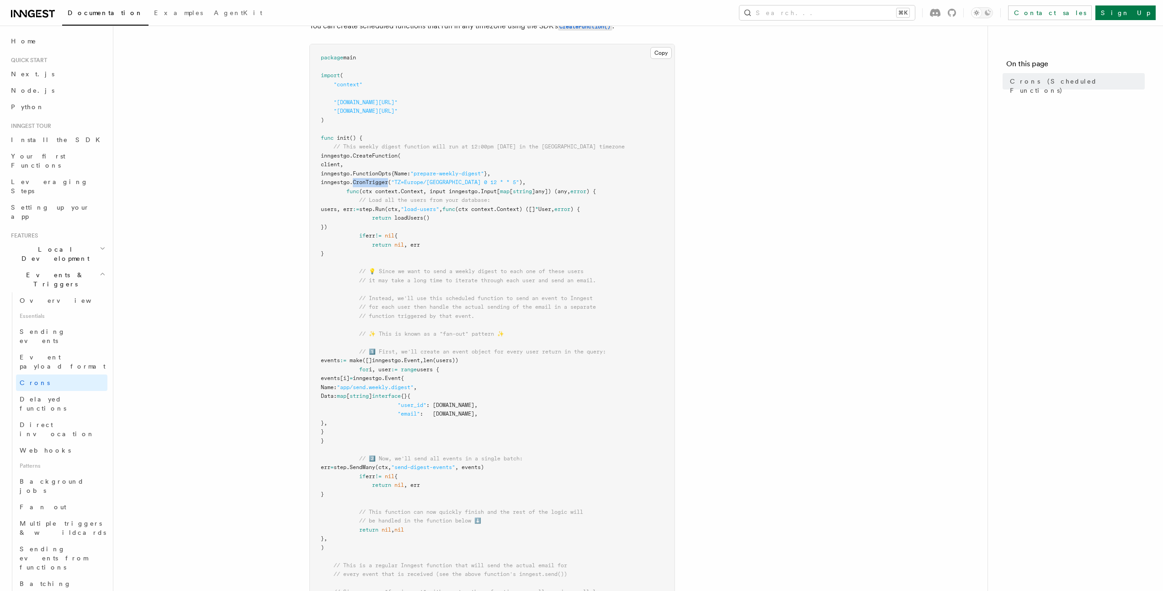
click at [388, 182] on span "CronTrigger" at bounding box center [370, 182] width 35 height 6
drag, startPoint x: 420, startPoint y: 183, endPoint x: 512, endPoint y: 179, distance: 92.4
click at [512, 179] on span "inngestgo. CronTrigger ( "TZ=Europe/Paris 0 12 * * 5" )," at bounding box center [423, 182] width 205 height 6
copy span ""TZ=Europe/[GEOGRAPHIC_DATA] 0 12 * * 5""
drag, startPoint x: 360, startPoint y: 362, endPoint x: 514, endPoint y: 359, distance: 154.5
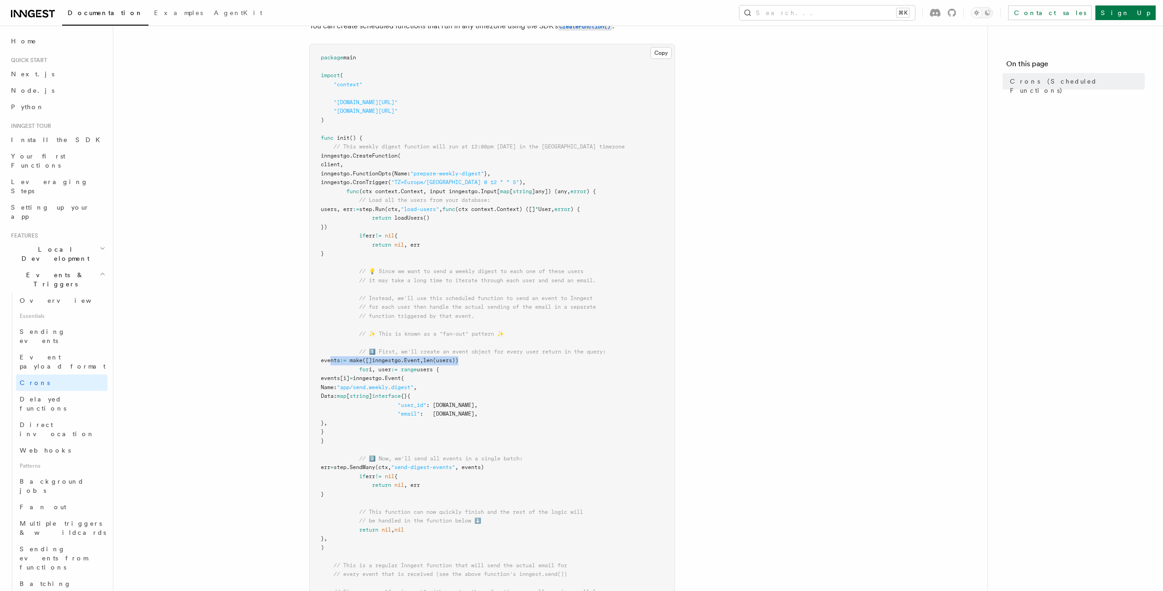
click at [514, 359] on pre "package main import ( "context" "[DOMAIN_NAME][URL]" "[DOMAIN_NAME][URL]" ) fun…" at bounding box center [492, 418] width 365 height 749
drag, startPoint x: 360, startPoint y: 466, endPoint x: 565, endPoint y: 466, distance: 204.2
click at [565, 376] on pre "package main import ( "context" "[DOMAIN_NAME][URL]" "[DOMAIN_NAME][URL]" ) fun…" at bounding box center [492, 418] width 365 height 749
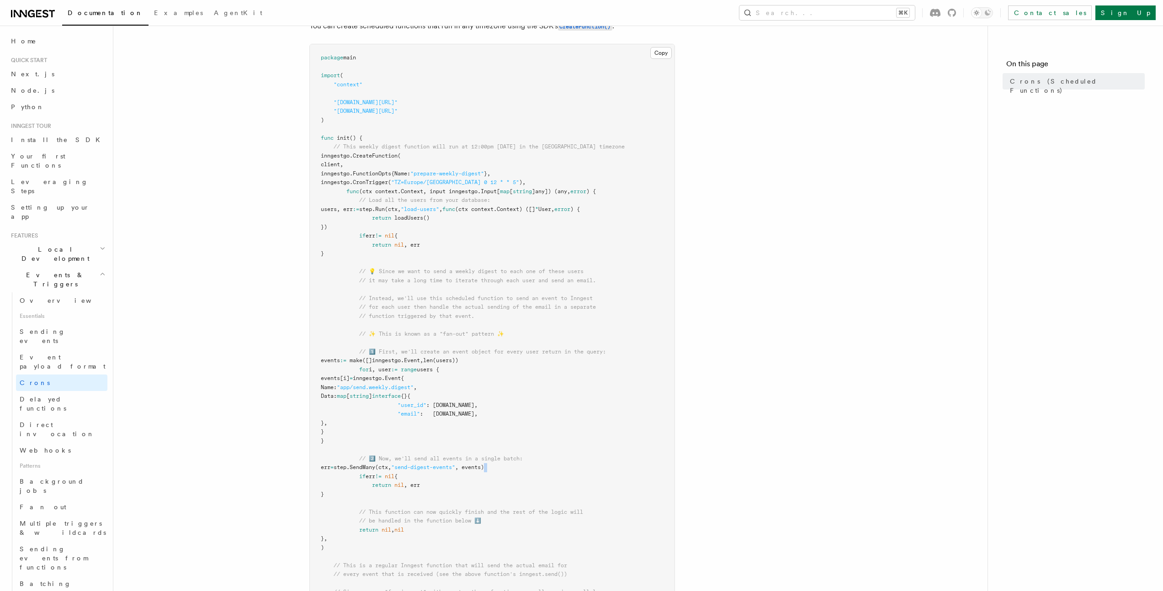
click at [565, 376] on pre "package main import ( "context" "[DOMAIN_NAME][URL]" "[DOMAIN_NAME][URL]" ) fun…" at bounding box center [492, 418] width 365 height 749
click at [554, 376] on pre "package main import ( "context" "[DOMAIN_NAME][URL]" "[DOMAIN_NAME][URL]" ) fun…" at bounding box center [492, 418] width 365 height 749
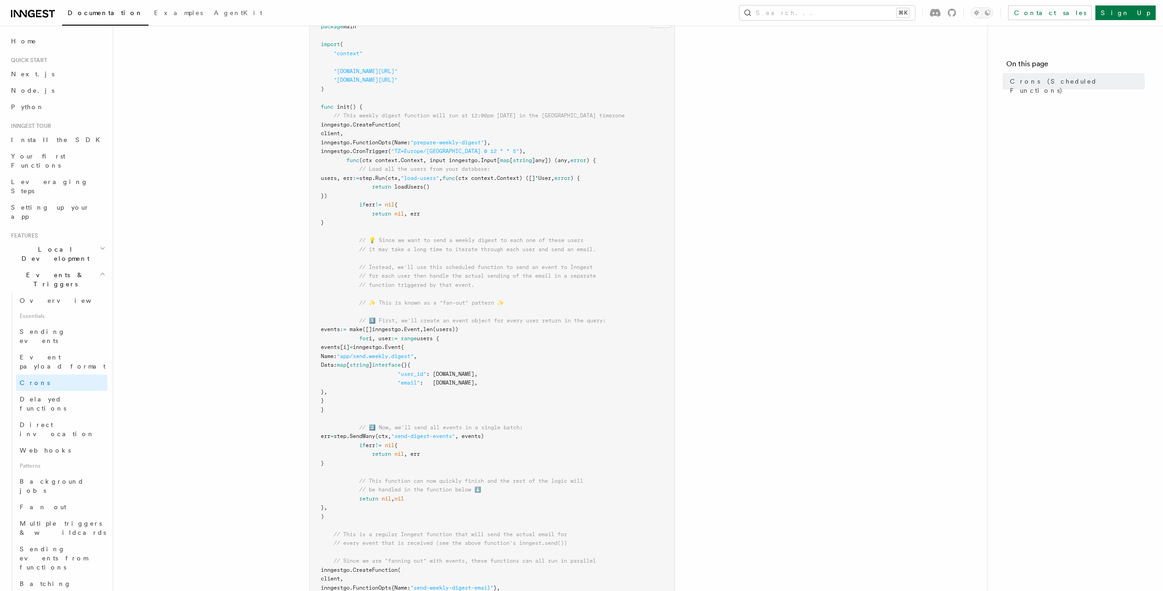
scroll to position [165, 0]
drag, startPoint x: 360, startPoint y: 328, endPoint x: 562, endPoint y: 328, distance: 202.4
click at [562, 328] on pre "package main import ( "context" "[DOMAIN_NAME][URL]" "[DOMAIN_NAME][URL]" ) fun…" at bounding box center [492, 385] width 365 height 749
copy span "events := make ([]inngestgo.Event, len (users))"
click at [458, 376] on pre "package main import ( "context" "[DOMAIN_NAME][URL]" "[DOMAIN_NAME][URL]" ) fun…" at bounding box center [492, 385] width 365 height 749
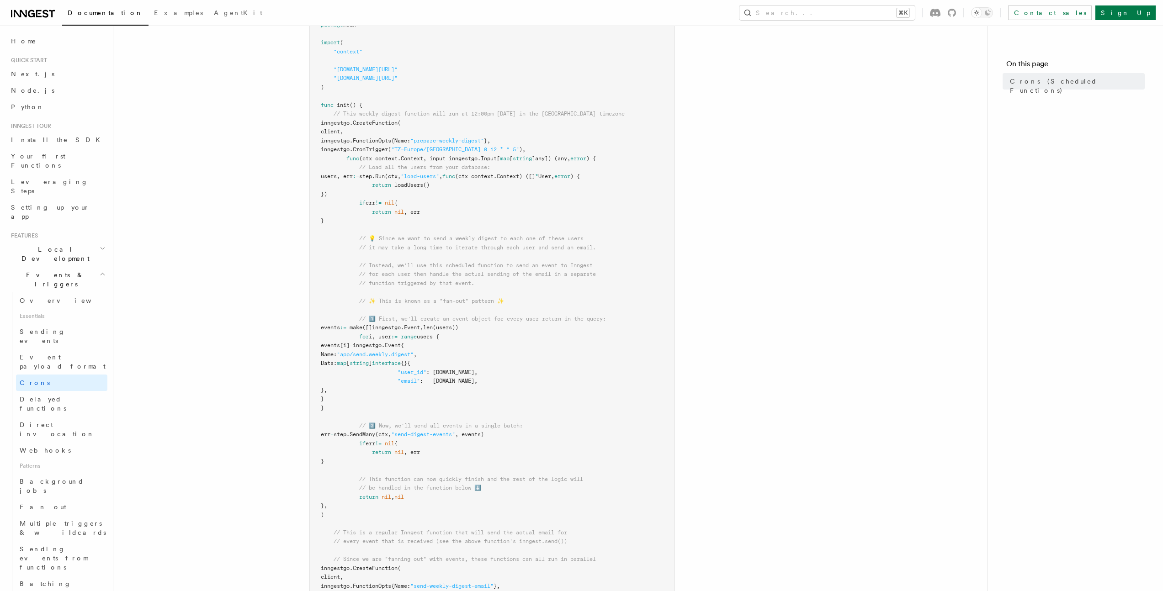
drag, startPoint x: 368, startPoint y: 345, endPoint x: 474, endPoint y: 397, distance: 118.3
click at [474, 376] on pre "package main import ( "context" "[DOMAIN_NAME][URL]" "[DOMAIN_NAME][URL]" ) fun…" at bounding box center [492, 385] width 365 height 749
copy code "events[i] = inngestgo.Event{ Name: "app/send.weekly.digest" , Data: map [ strin…"
